Goal: Complete application form

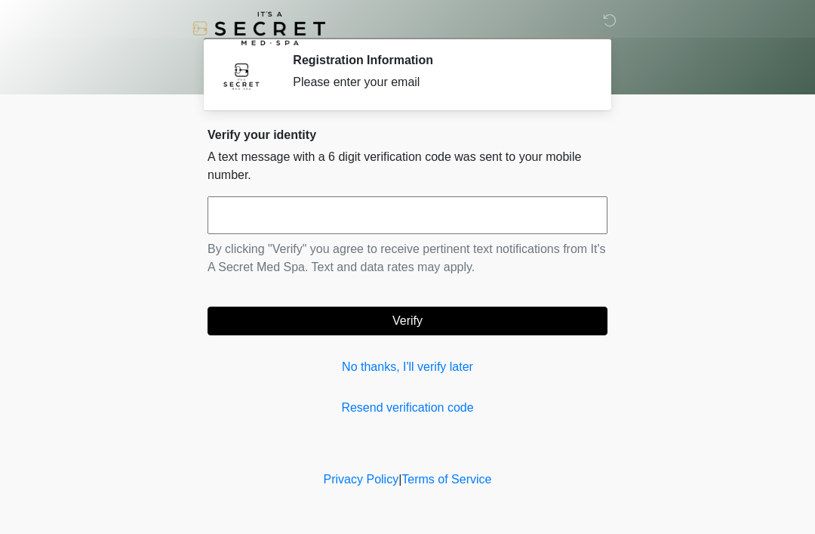
click at [305, 220] on input "text" at bounding box center [408, 215] width 400 height 38
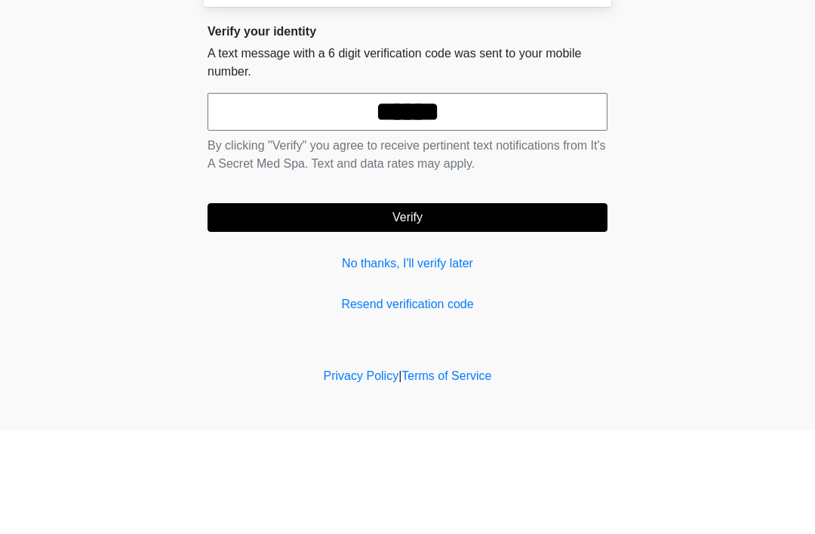
type input "******"
click at [410, 306] on button "Verify" at bounding box center [408, 320] width 400 height 29
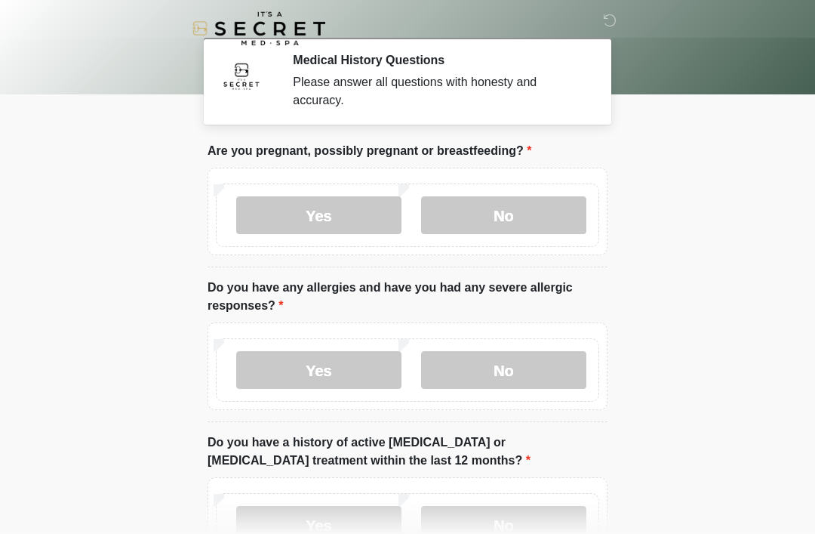
click at [521, 211] on label "No" at bounding box center [503, 215] width 165 height 38
click at [510, 370] on label "No" at bounding box center [503, 370] width 165 height 38
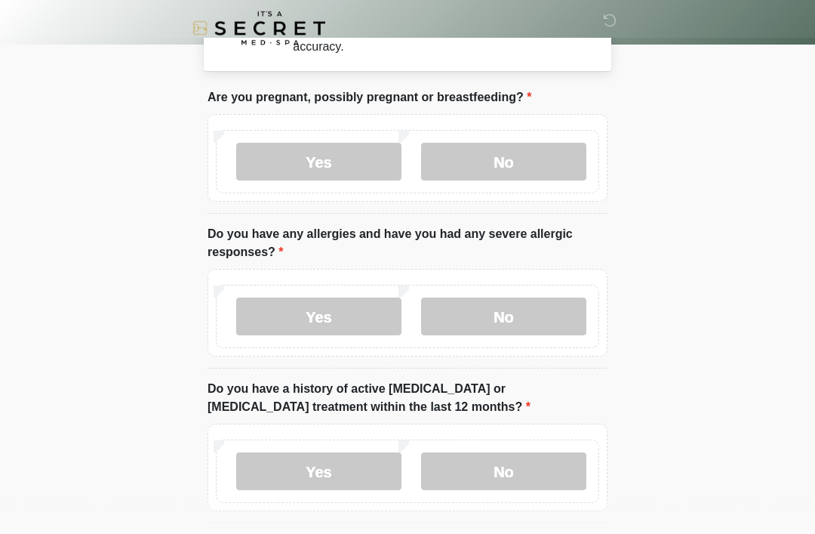
scroll to position [60, 0]
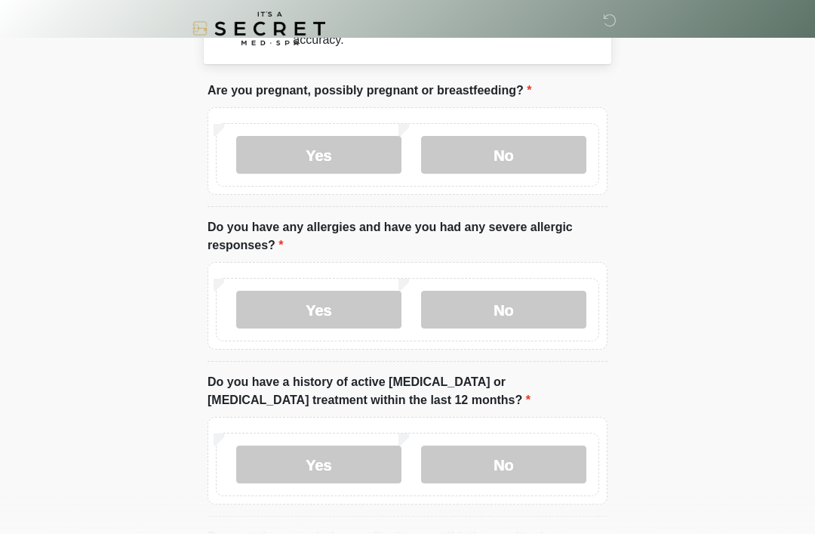
click at [536, 469] on label "No" at bounding box center [503, 464] width 165 height 38
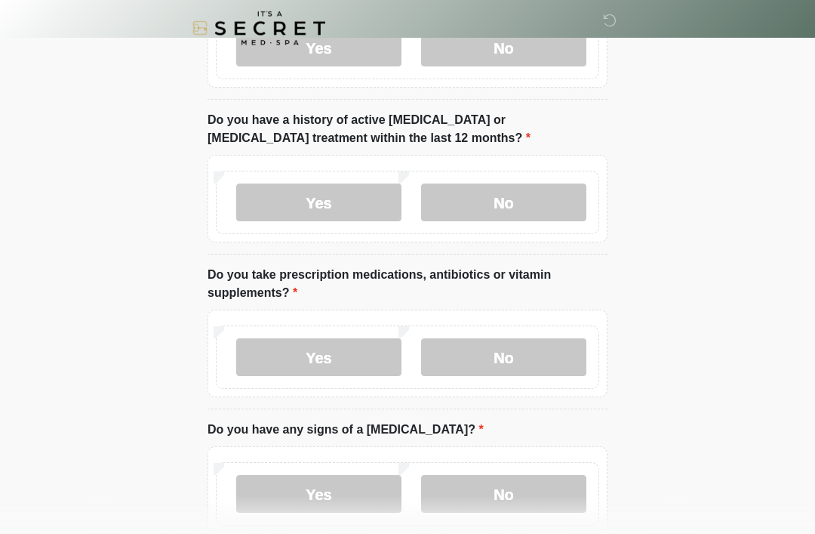
scroll to position [322, 0]
click at [328, 359] on label "Yes" at bounding box center [318, 357] width 165 height 38
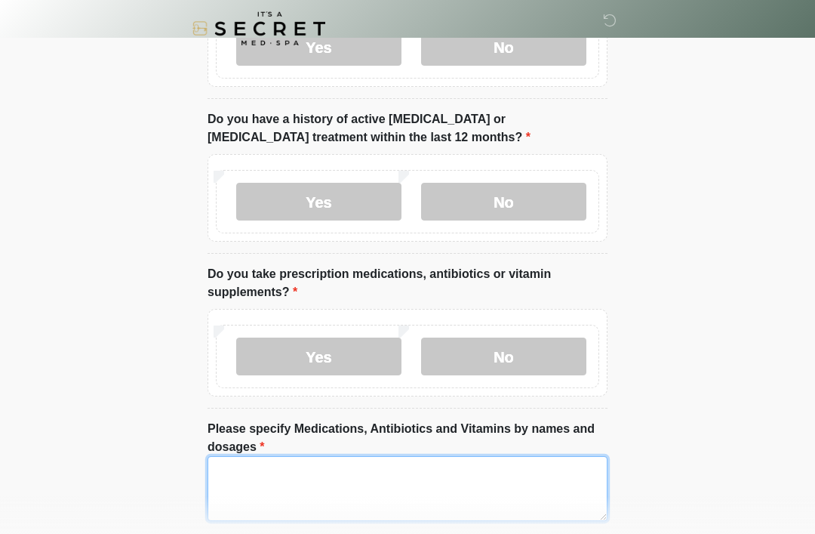
click at [328, 466] on textarea "Please specify Medications, Antibiotics and Vitamins by names and dosages" at bounding box center [408, 488] width 400 height 65
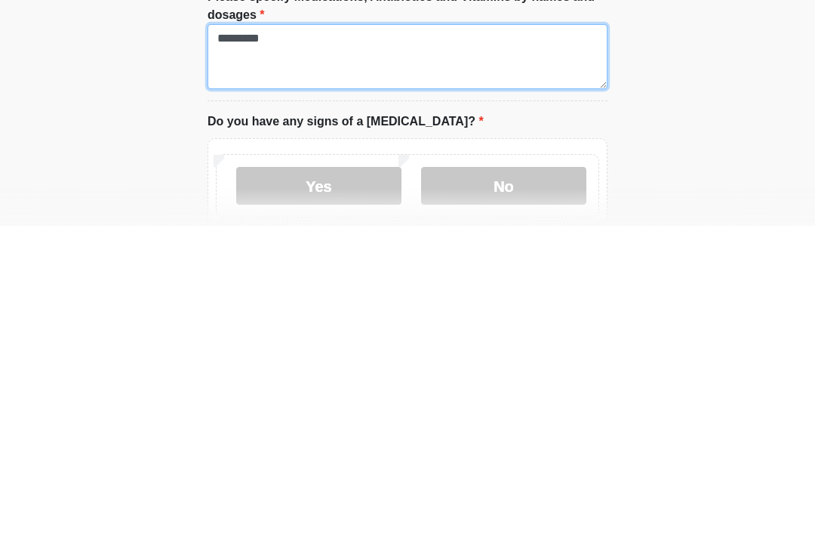
scroll to position [453, 0]
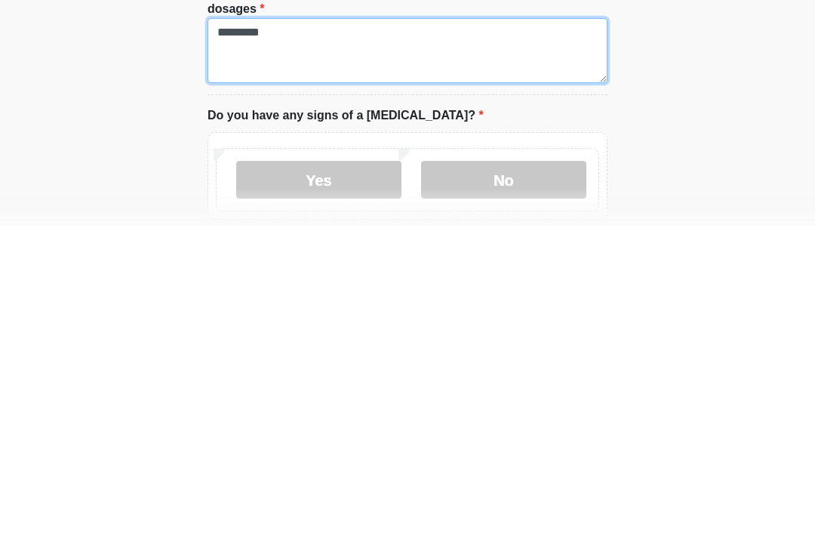
type textarea "*********"
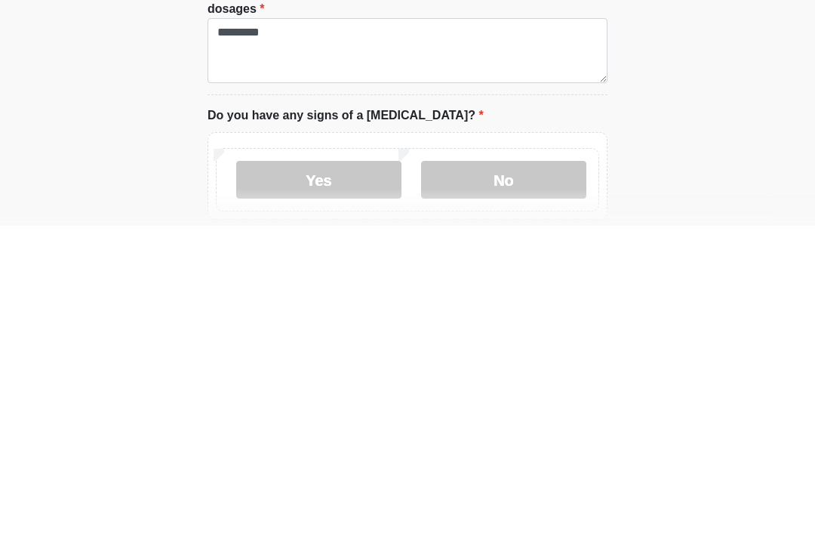
click at [527, 469] on label "No" at bounding box center [503, 488] width 165 height 38
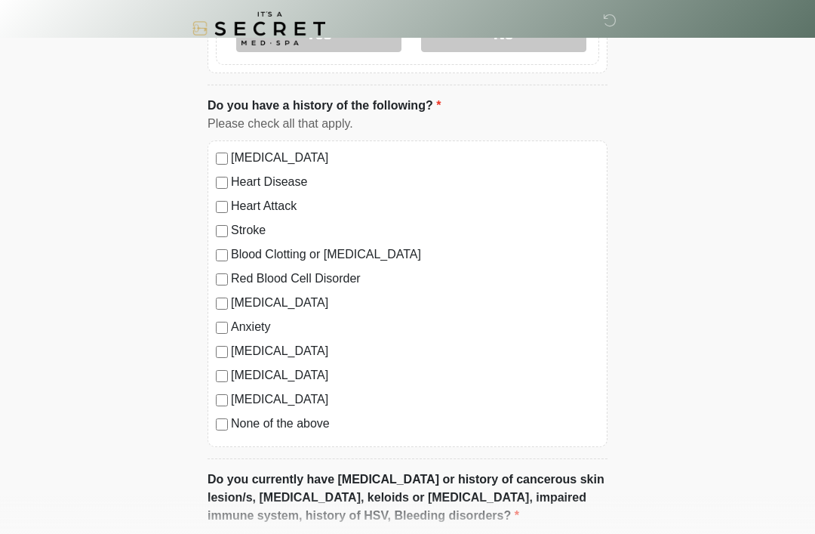
scroll to position [915, 0]
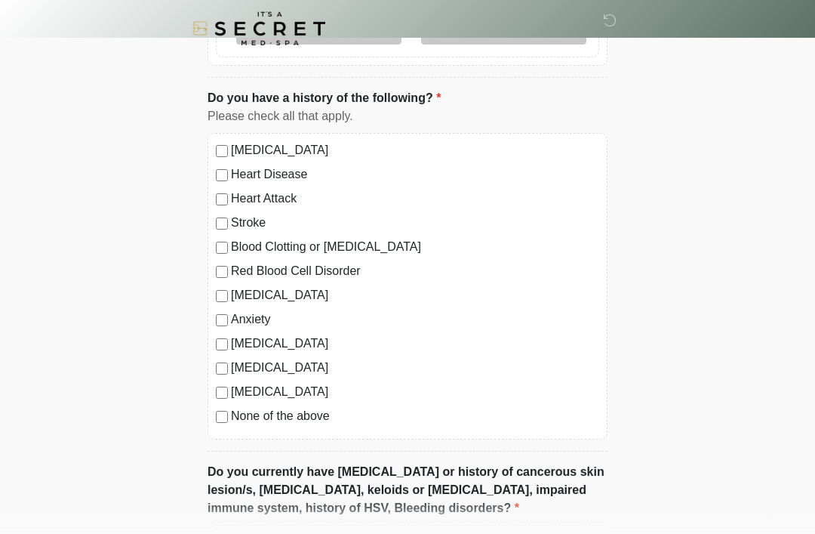
click at [328, 414] on label "None of the above" at bounding box center [415, 416] width 368 height 18
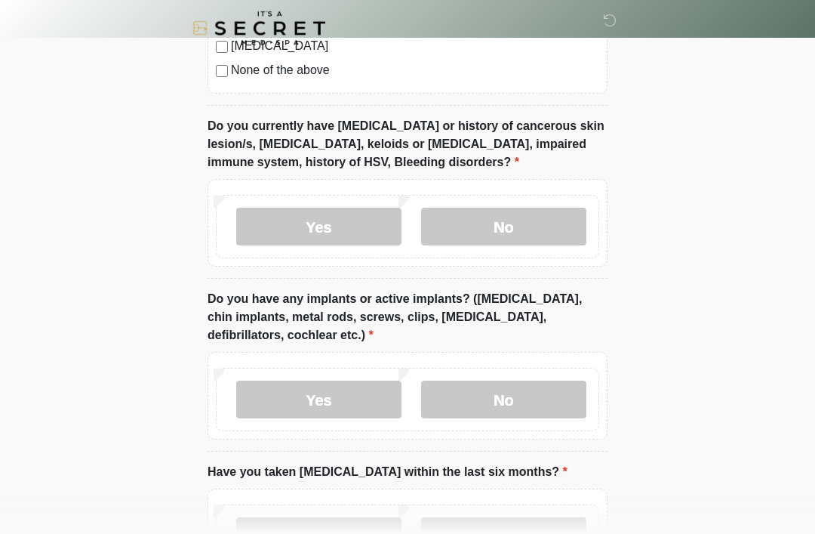
scroll to position [1261, 0]
click at [532, 228] on label "No" at bounding box center [503, 227] width 165 height 38
click at [521, 386] on label "No" at bounding box center [503, 399] width 165 height 38
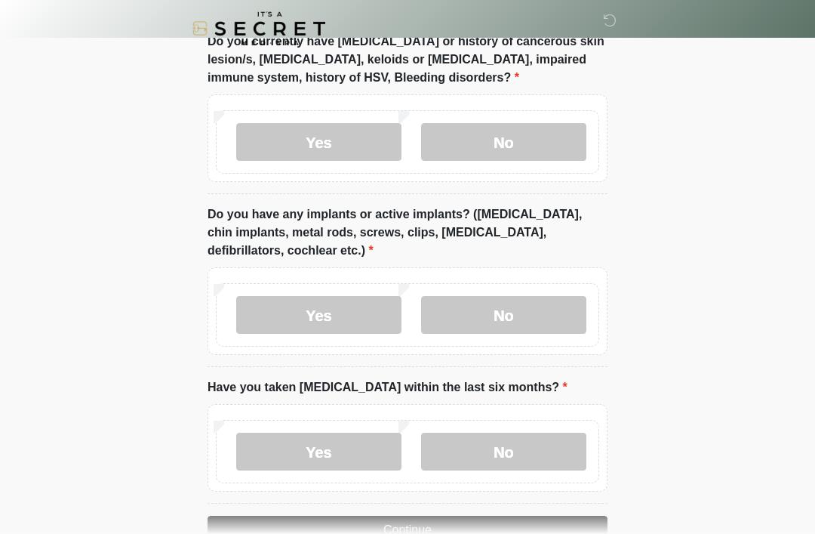
scroll to position [1385, 0]
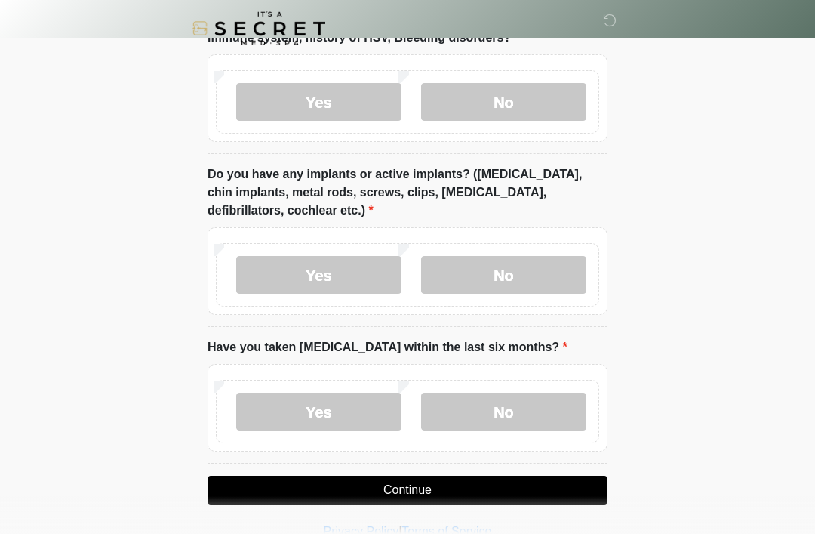
click at [529, 417] on label "No" at bounding box center [503, 412] width 165 height 38
click at [488, 488] on button "Continue" at bounding box center [408, 490] width 400 height 29
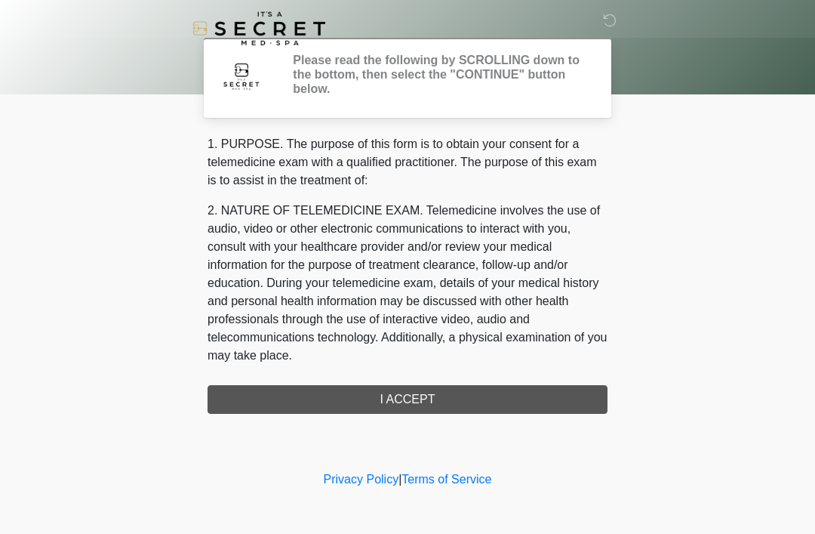
scroll to position [0, 0]
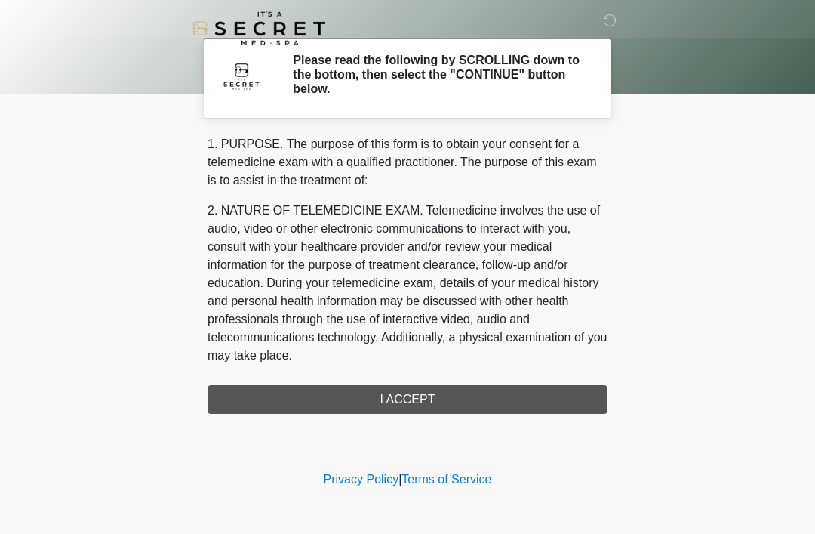
click at [495, 400] on div "1. PURPOSE. The purpose of this form is to obtain your consent for a telemedici…" at bounding box center [408, 274] width 400 height 279
click at [412, 396] on div "1. PURPOSE. The purpose of this form is to obtain your consent for a telemedici…" at bounding box center [408, 274] width 400 height 279
click at [465, 397] on div "1. PURPOSE. The purpose of this form is to obtain your consent for a telemedici…" at bounding box center [408, 274] width 400 height 279
click at [414, 388] on div "1. PURPOSE. The purpose of this form is to obtain your consent for a telemedici…" at bounding box center [408, 274] width 400 height 279
click at [401, 396] on div "1. PURPOSE. The purpose of this form is to obtain your consent for a telemedici…" at bounding box center [408, 274] width 400 height 279
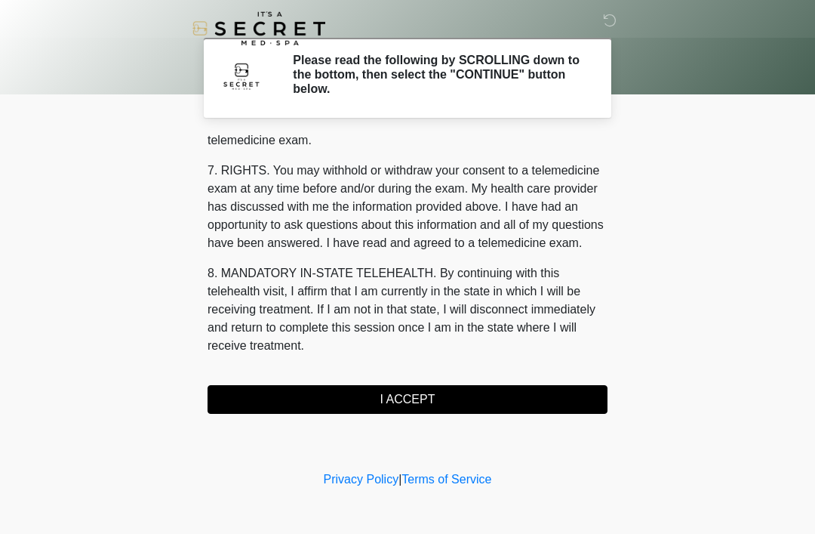
scroll to position [644, 0]
click at [440, 392] on button "I ACCEPT" at bounding box center [408, 399] width 400 height 29
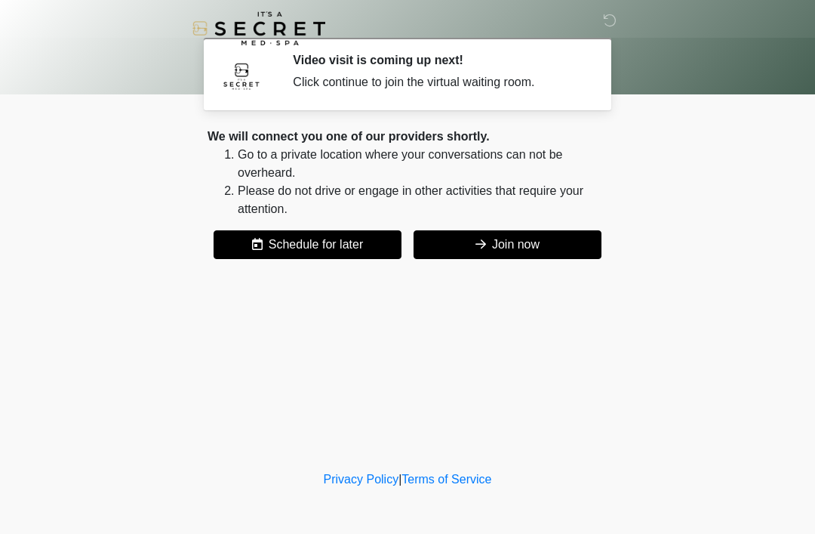
click at [558, 238] on button "Join now" at bounding box center [508, 244] width 188 height 29
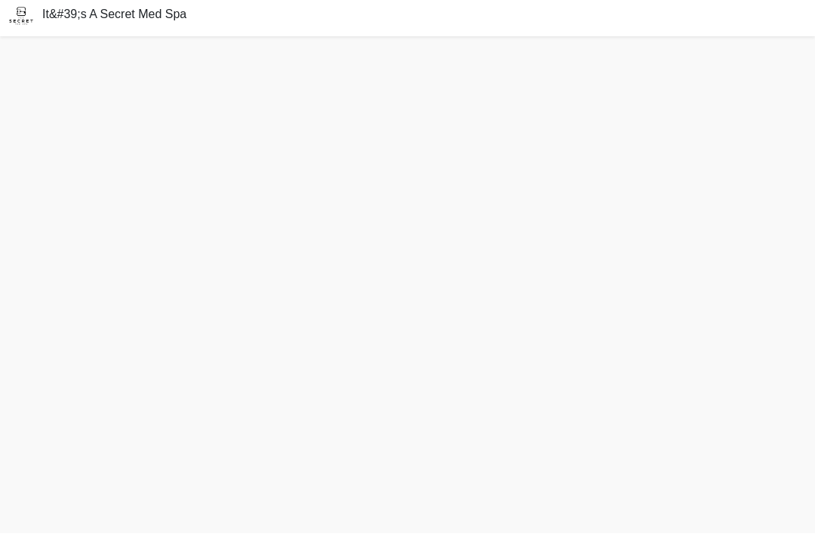
scroll to position [53, 0]
